Goal: Communication & Community: Answer question/provide support

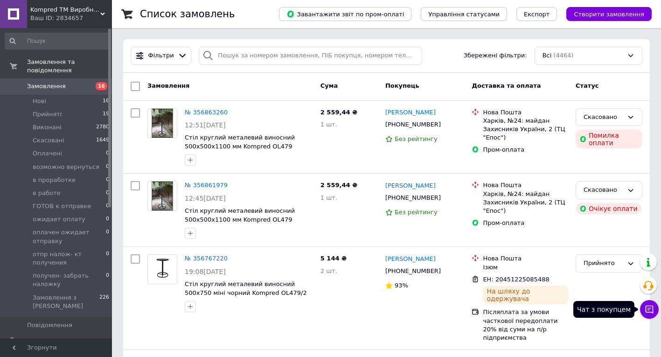
click at [649, 307] on icon at bounding box center [649, 309] width 9 height 9
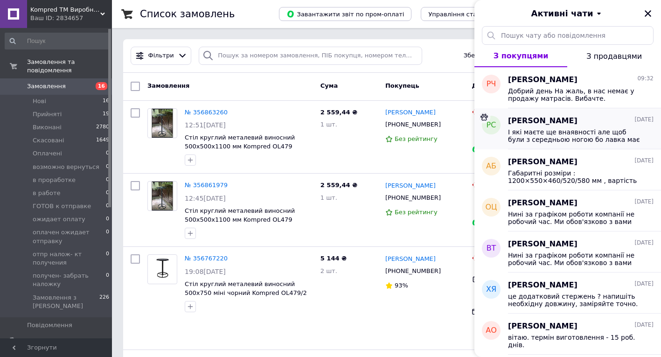
click at [568, 130] on span "І які маєте ще внаявності але щоб були з середньою ногою бо лавка має бути на 1…" at bounding box center [574, 135] width 132 height 15
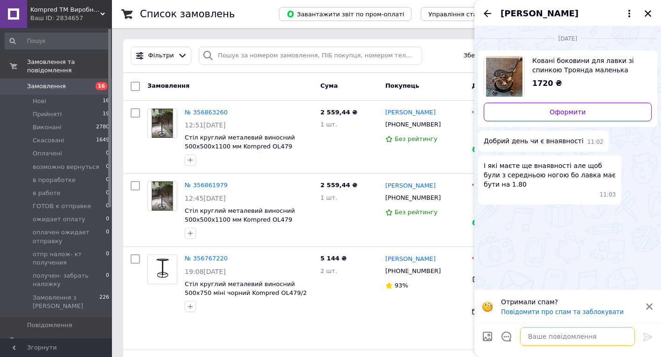
click at [530, 339] on textarea at bounding box center [577, 336] width 115 height 19
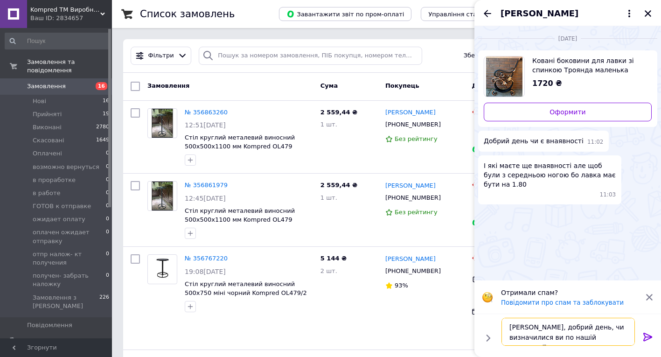
type textarea "[PERSON_NAME], добрий день, чи визначилися ви по нашій пропозиції?"
click at [650, 336] on icon at bounding box center [647, 336] width 11 height 11
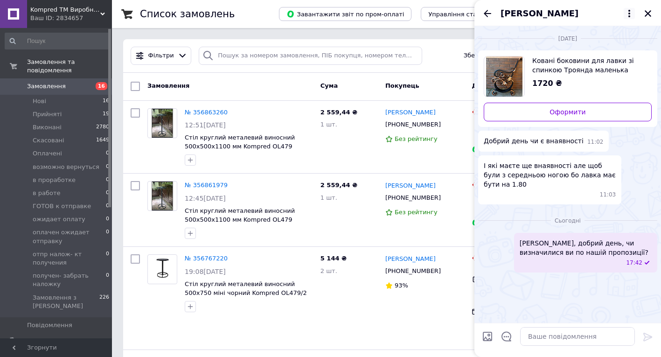
click at [628, 10] on icon at bounding box center [629, 13] width 11 height 11
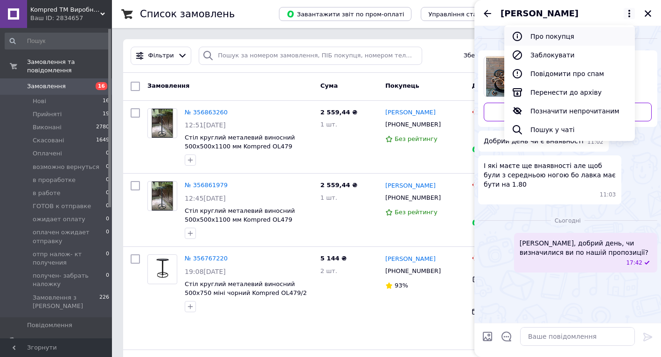
click at [564, 36] on button "Про покупця" at bounding box center [569, 36] width 131 height 19
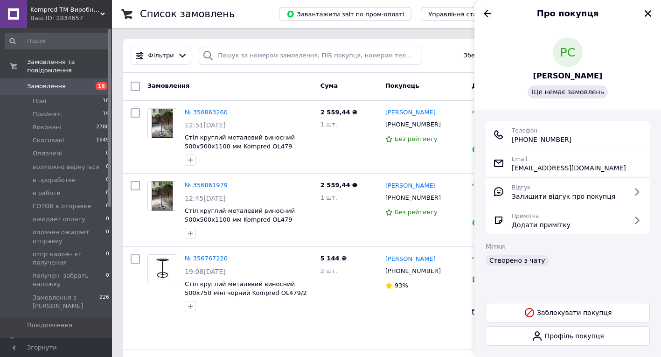
click at [489, 12] on icon "Назад" at bounding box center [487, 13] width 11 height 11
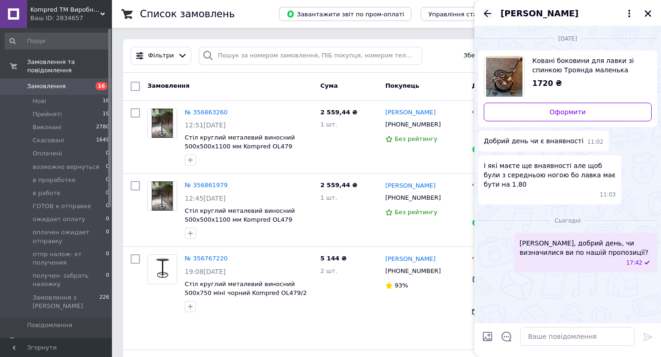
click at [489, 12] on icon "Назад" at bounding box center [487, 13] width 11 height 11
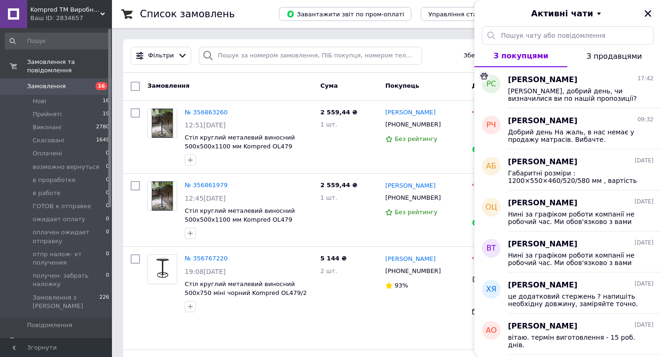
click at [650, 12] on icon "Закрити" at bounding box center [648, 13] width 8 height 8
